Goal: Navigation & Orientation: Find specific page/section

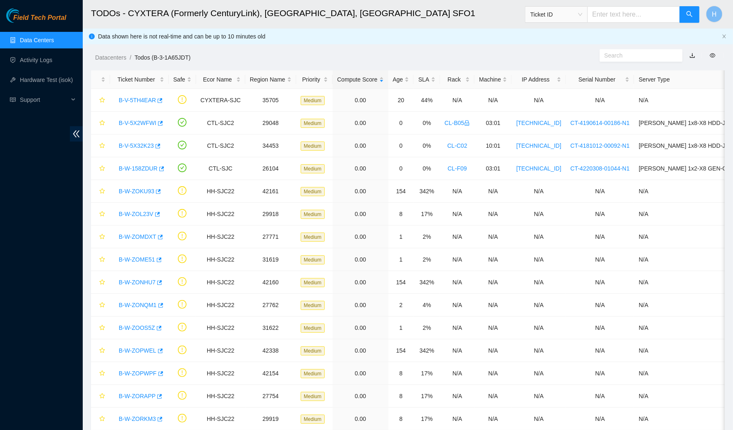
scroll to position [102, 0]
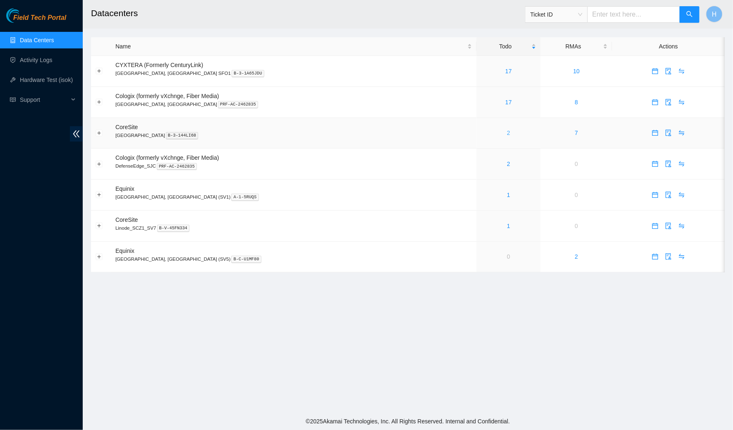
click at [507, 135] on link "2" at bounding box center [508, 133] width 3 height 7
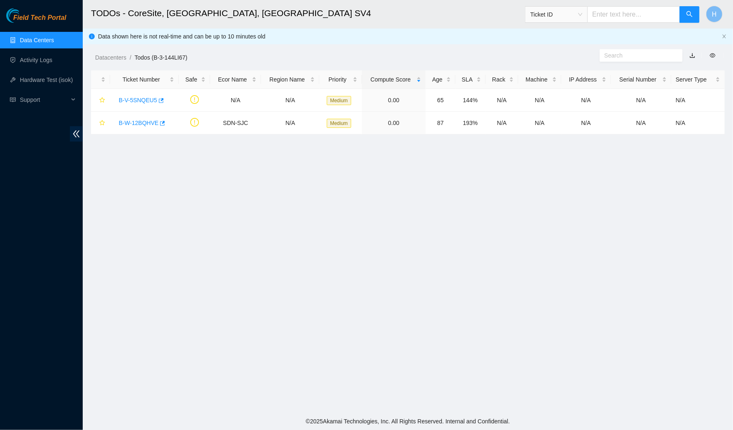
click at [54, 43] on link "Data Centers" at bounding box center [37, 40] width 34 height 7
